Goal: Information Seeking & Learning: Check status

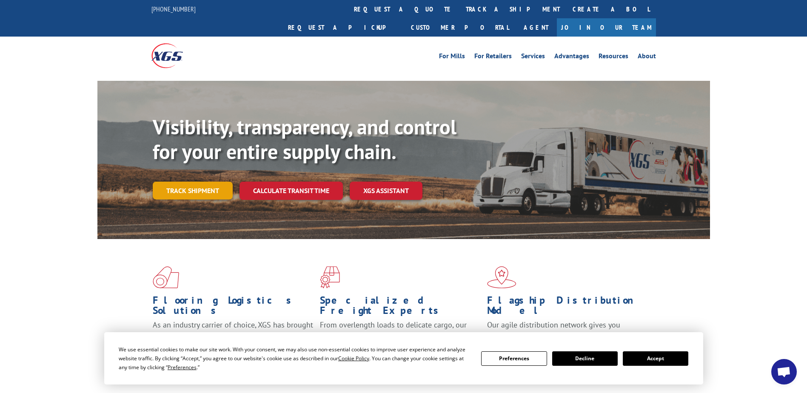
click at [189, 182] on link "Track shipment" at bounding box center [193, 191] width 80 height 18
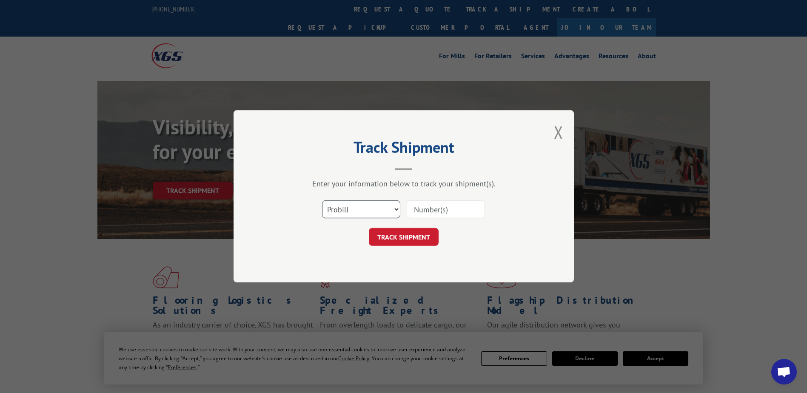
click at [390, 216] on select "Select category... Probill BOL PO" at bounding box center [361, 210] width 78 height 18
click at [322, 201] on select "Select category... Probill BOL PO" at bounding box center [361, 210] width 78 height 18
click at [424, 212] on input at bounding box center [446, 210] width 78 height 18
paste input "17489095"
type input "17489095"
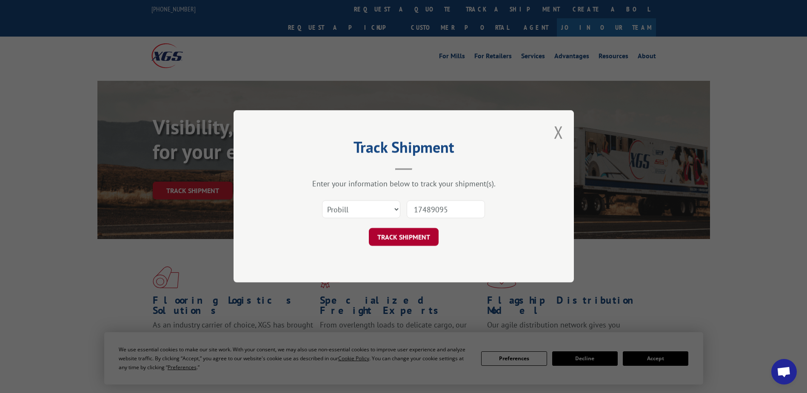
click at [415, 230] on button "TRACK SHIPMENT" at bounding box center [404, 237] width 70 height 18
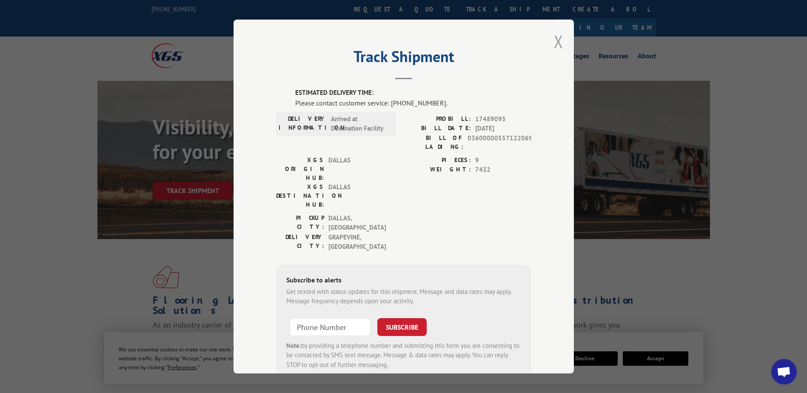
click at [554, 44] on button "Close modal" at bounding box center [558, 41] width 9 height 23
